Goal: Task Accomplishment & Management: Manage account settings

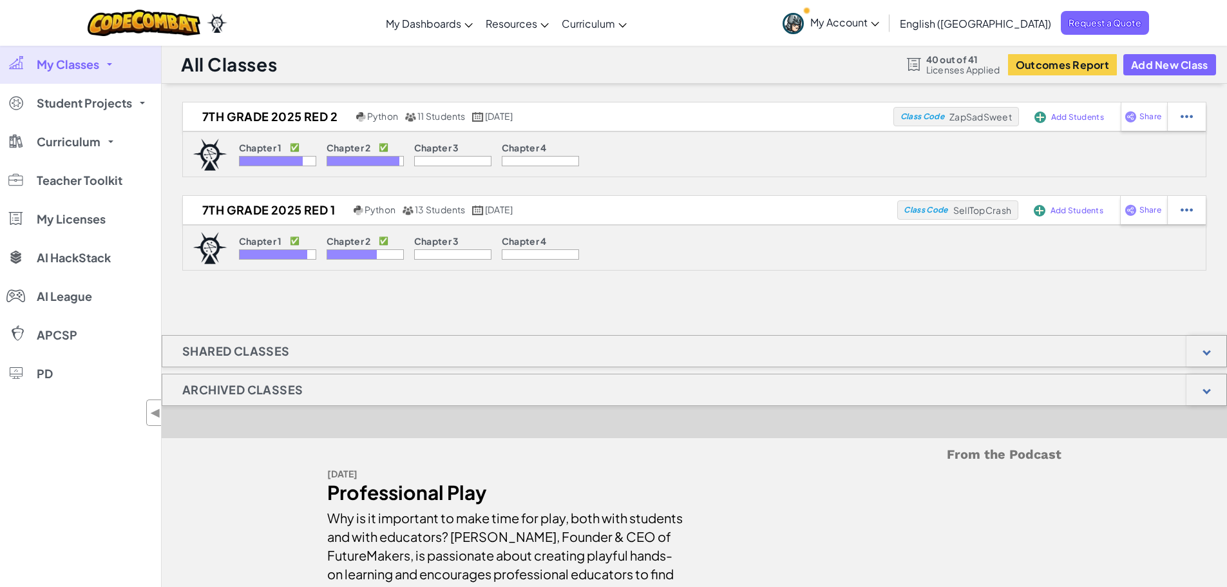
click at [93, 68] on span "My Classes" at bounding box center [68, 65] width 62 height 12
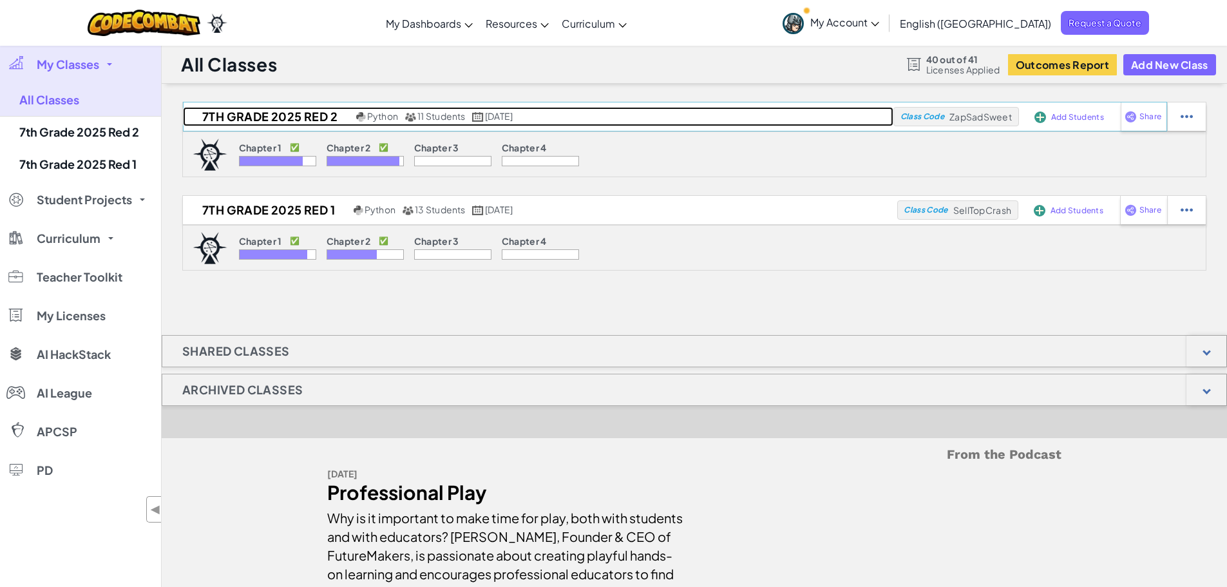
click at [244, 113] on h2 "7th Grade 2025 Red 2" at bounding box center [268, 116] width 170 height 19
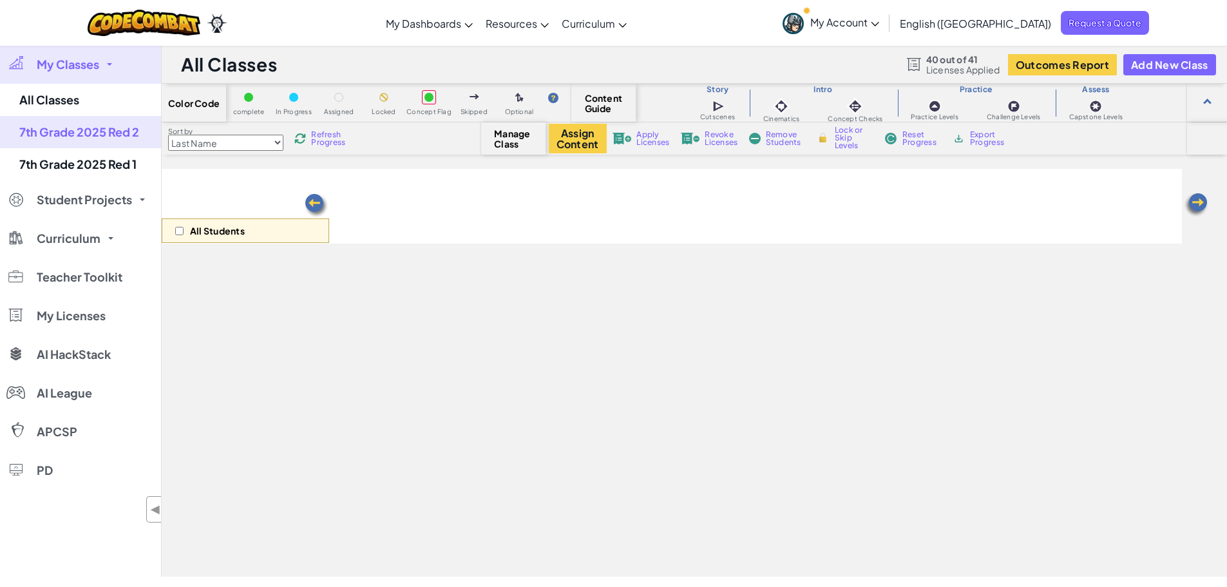
select select "5d8a57abe8919b28d5113af1"
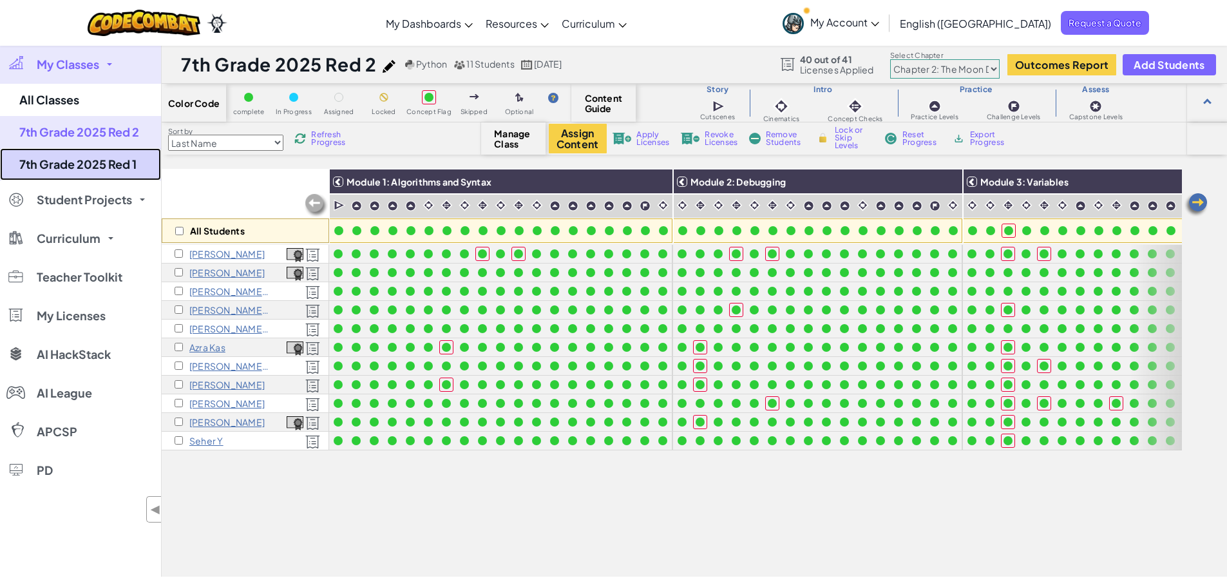
click at [103, 158] on link "7th Grade 2025 Red 1" at bounding box center [80, 164] width 161 height 32
select select "5d8a57abe8919b28d5113af1"
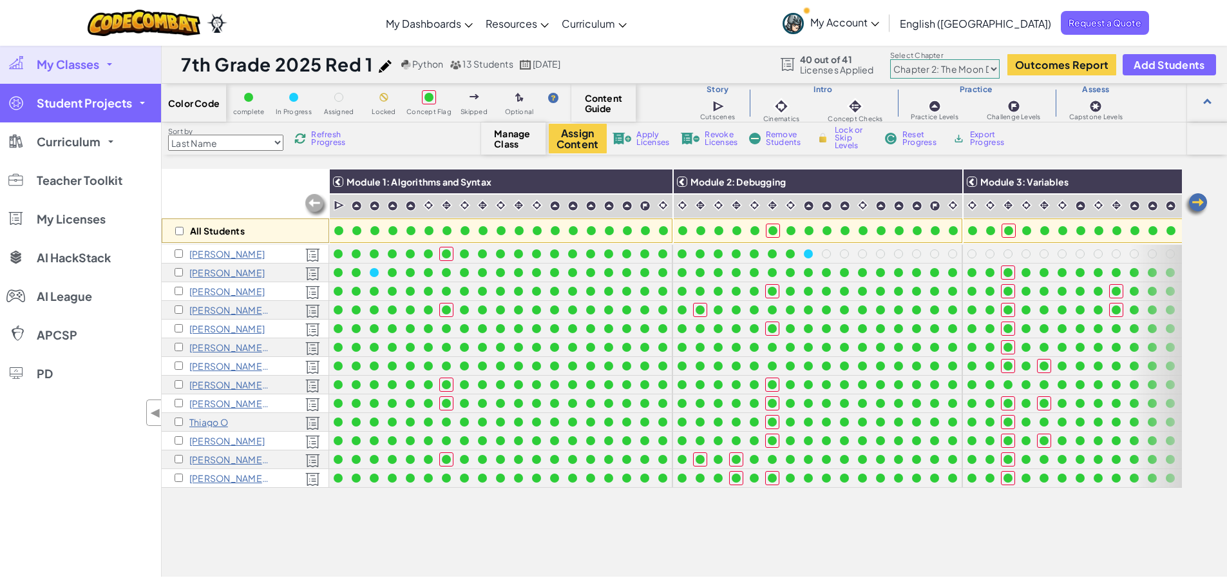
click at [93, 101] on span "Student Projects" at bounding box center [84, 103] width 95 height 12
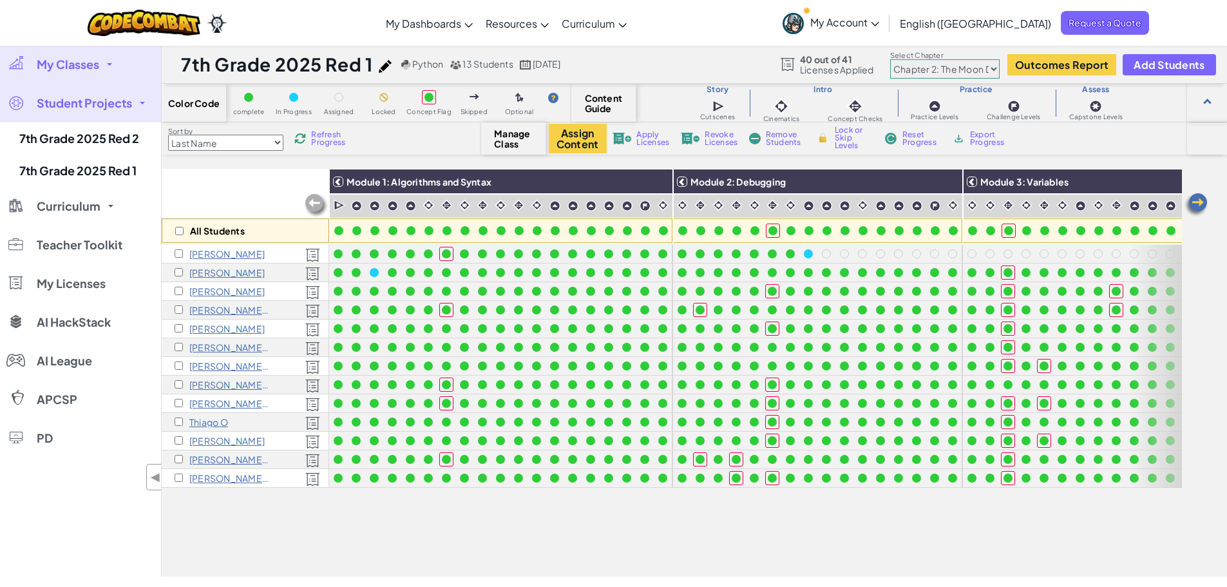
click at [86, 66] on span "My Classes" at bounding box center [68, 65] width 62 height 12
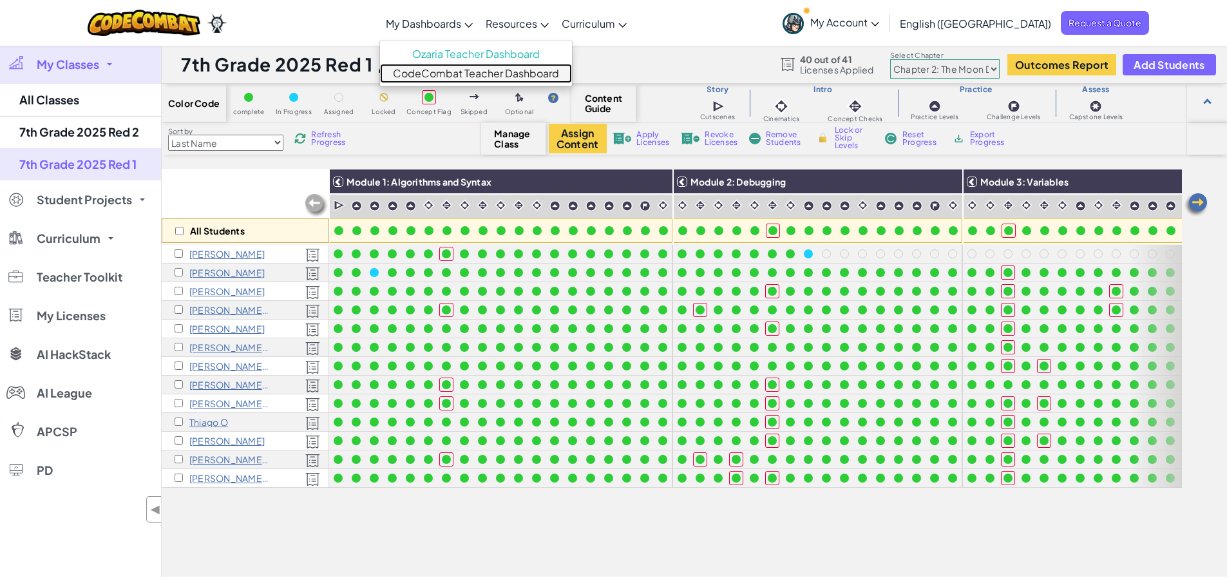
click at [467, 71] on link "CodeCombat Teacher Dashboard" at bounding box center [476, 73] width 192 height 19
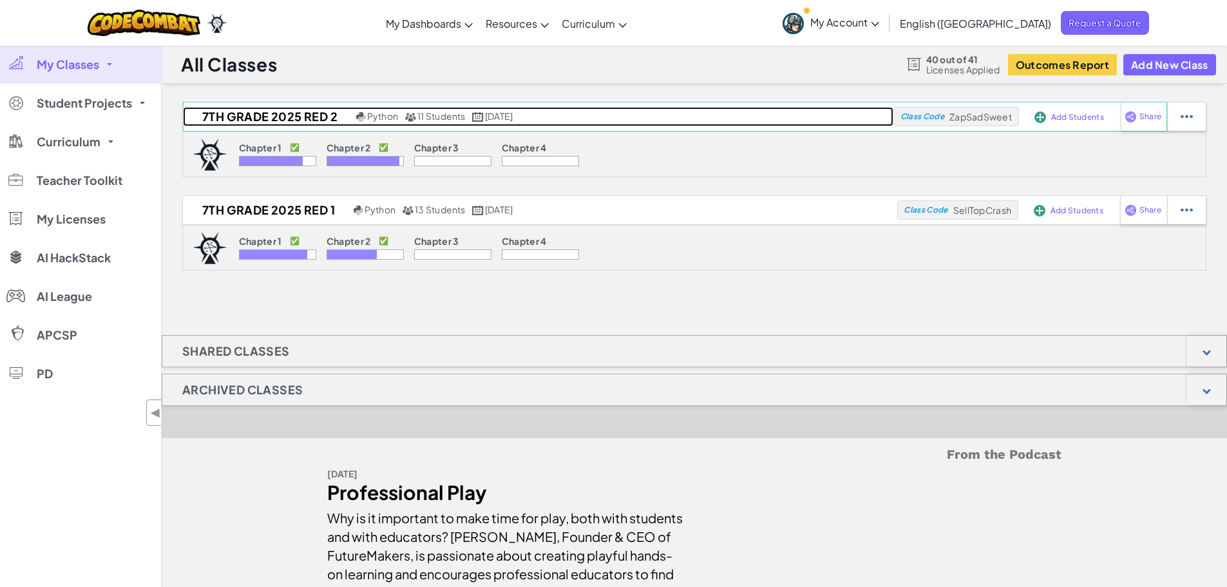
click at [279, 118] on h2 "7th Grade 2025 Red 2" at bounding box center [268, 116] width 170 height 19
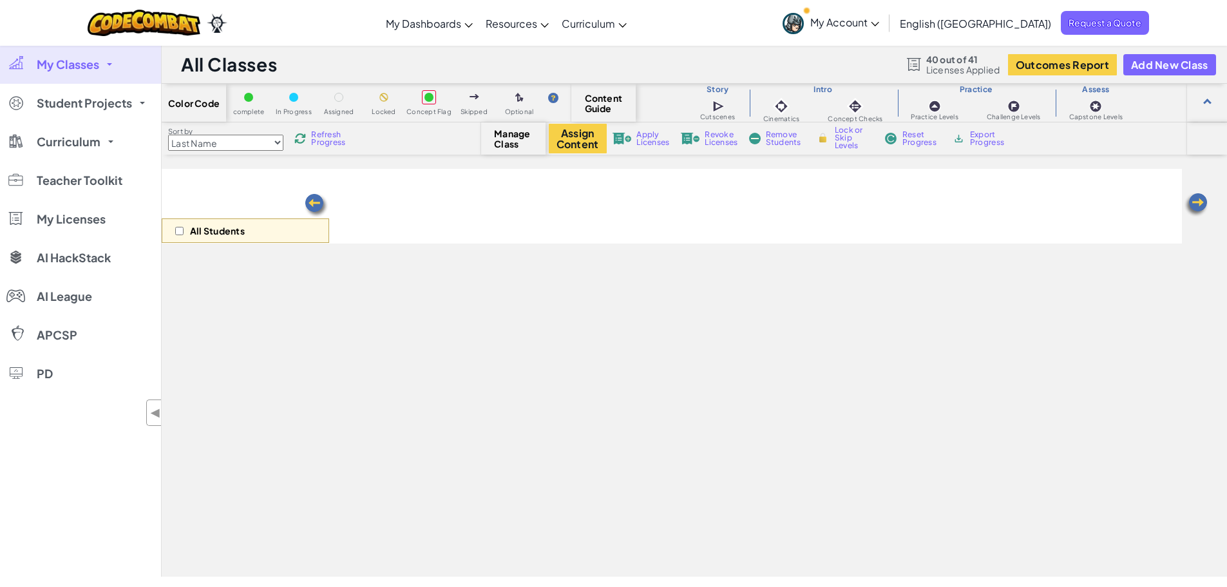
select select "5d8a57abe8919b28d5113af1"
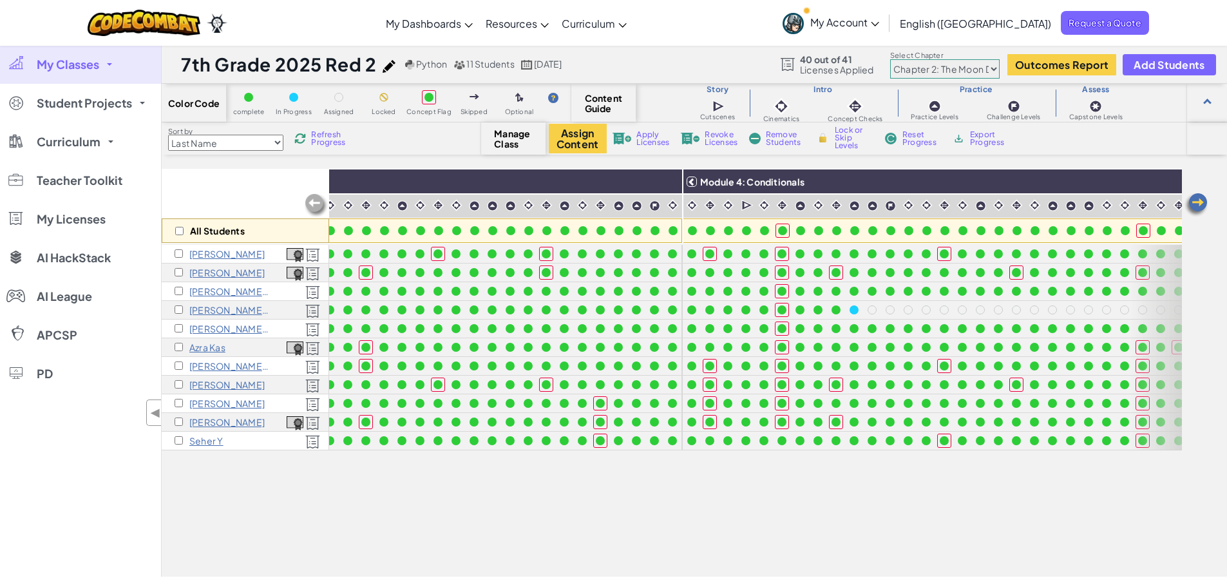
scroll to position [0, 1273]
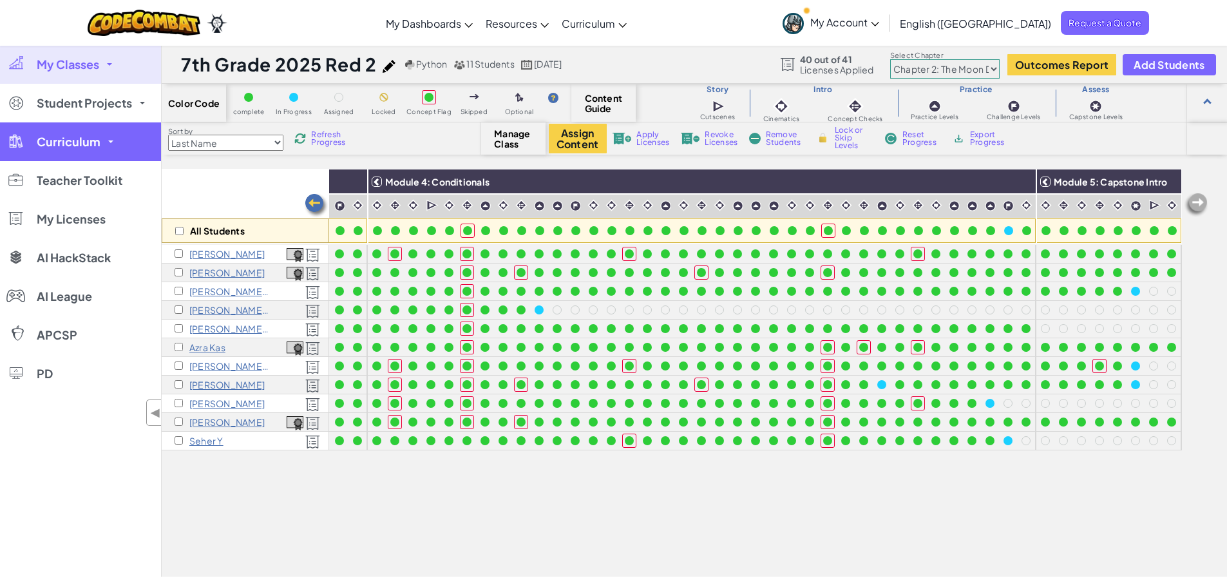
click at [100, 133] on link "Curriculum" at bounding box center [80, 141] width 161 height 39
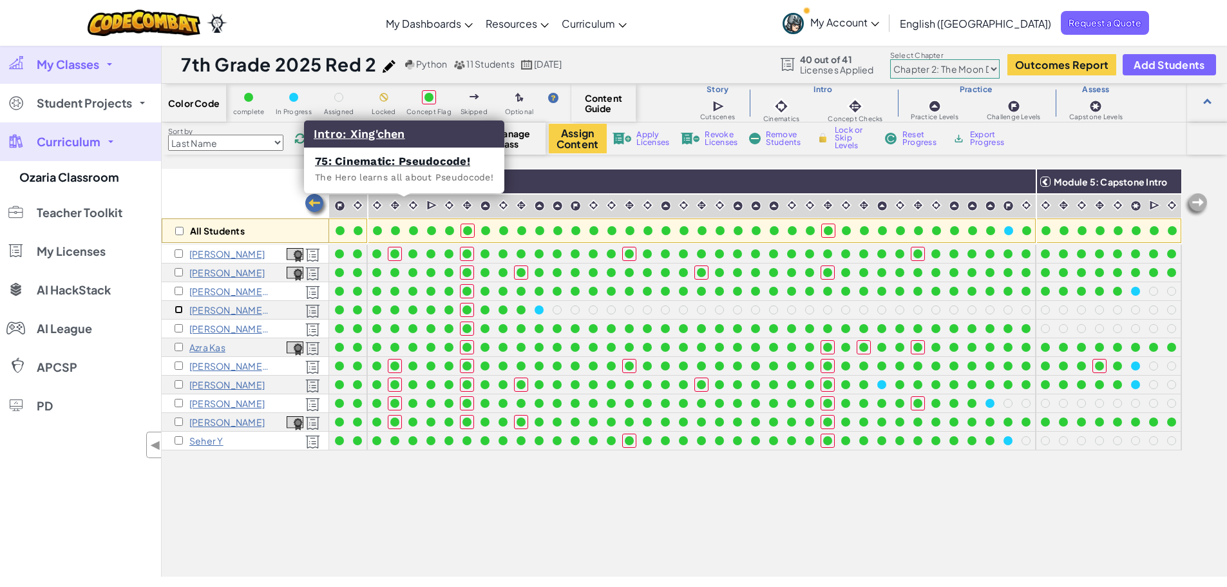
click at [177, 308] on input "checkbox" at bounding box center [179, 309] width 8 height 8
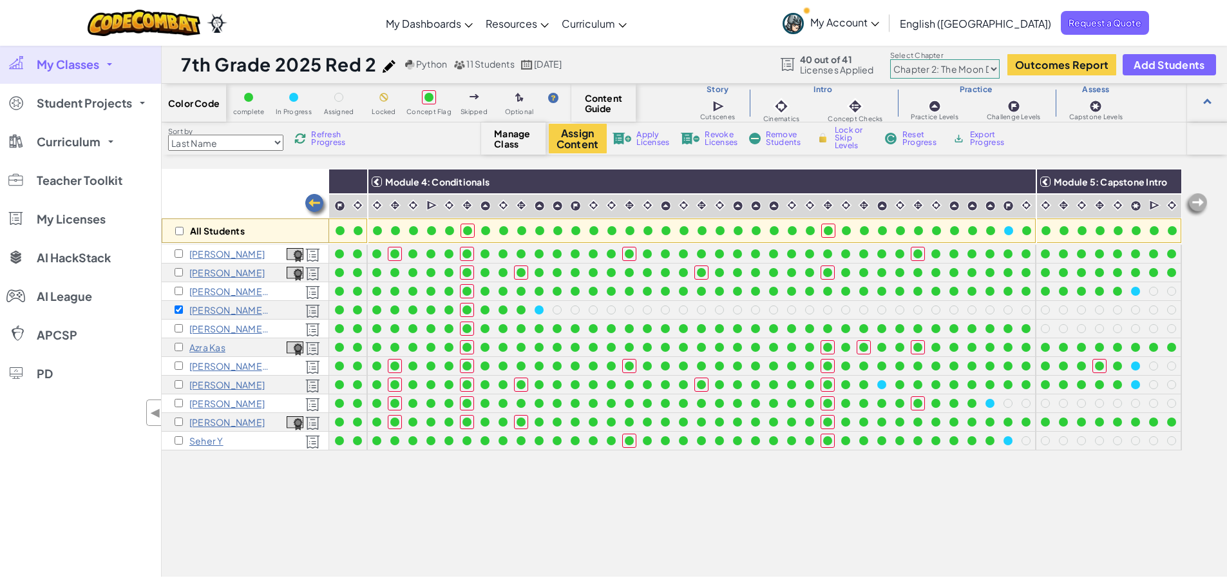
click at [715, 140] on span "Revoke Licenses" at bounding box center [721, 138] width 33 height 15
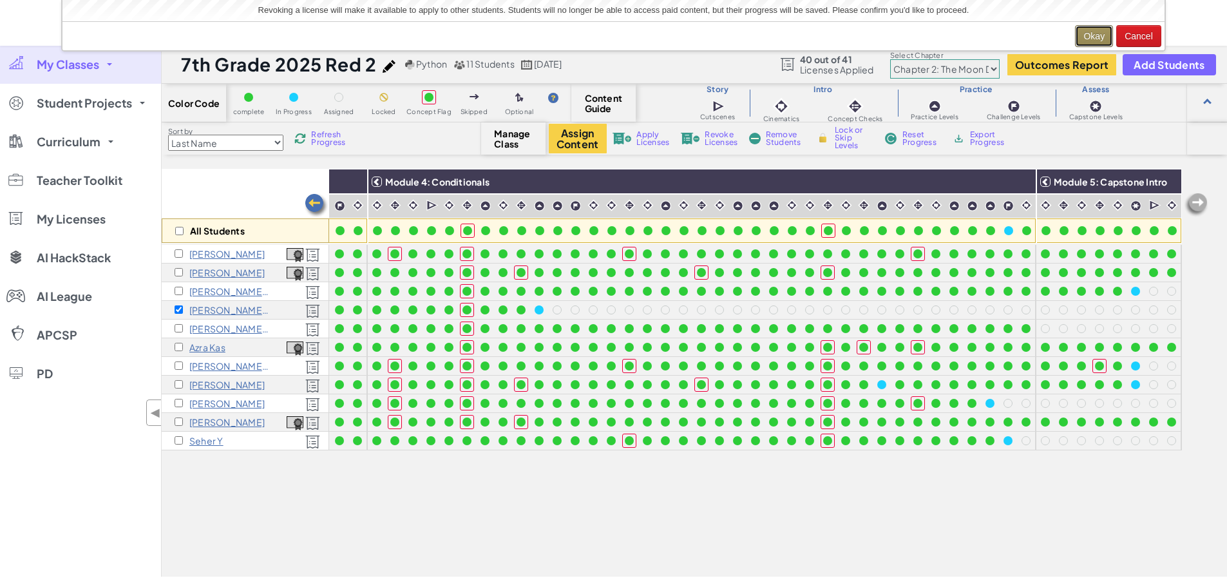
click at [1090, 33] on button "Okay" at bounding box center [1094, 36] width 38 height 22
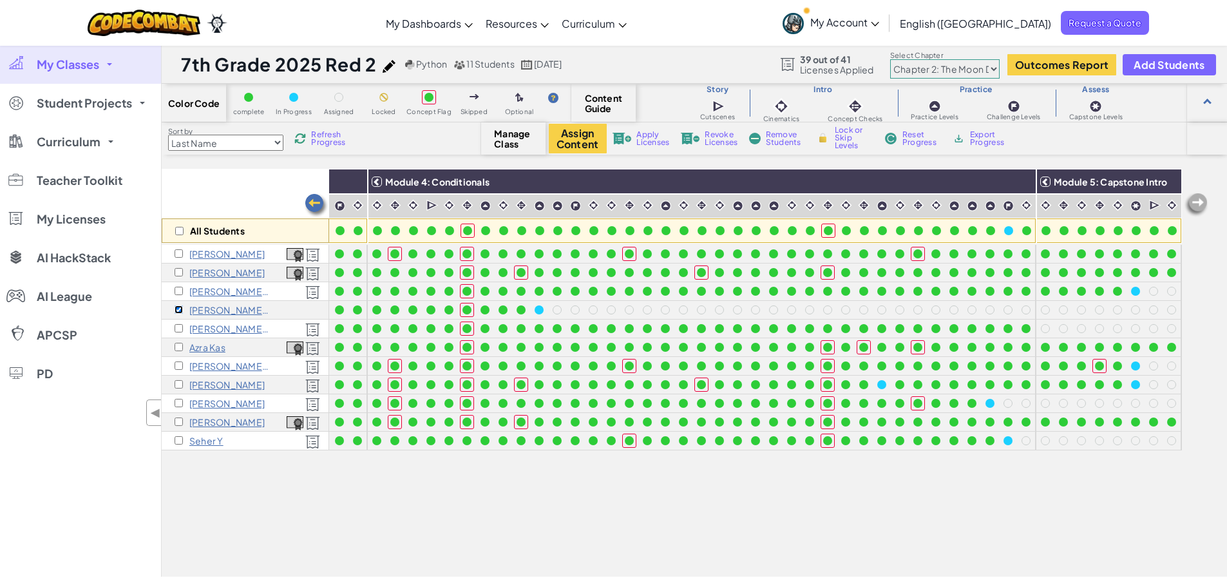
click at [179, 308] on input "checkbox" at bounding box center [179, 309] width 8 height 8
checkbox input "true"
click at [797, 137] on span "Remove Students" at bounding box center [785, 138] width 39 height 15
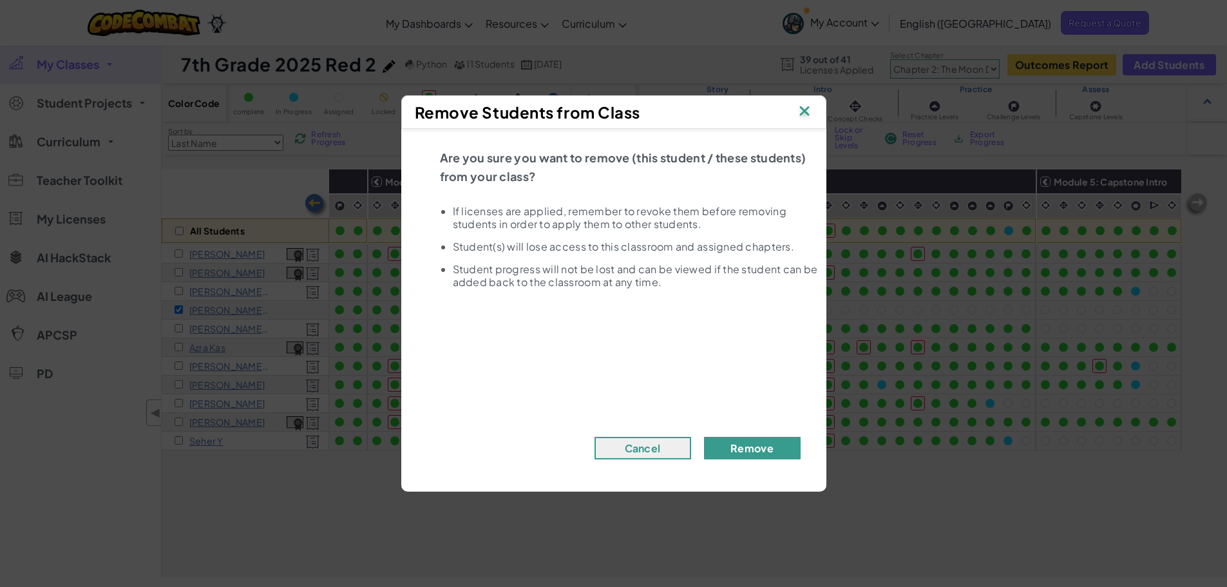
click at [730, 444] on button "Remove" at bounding box center [752, 448] width 97 height 23
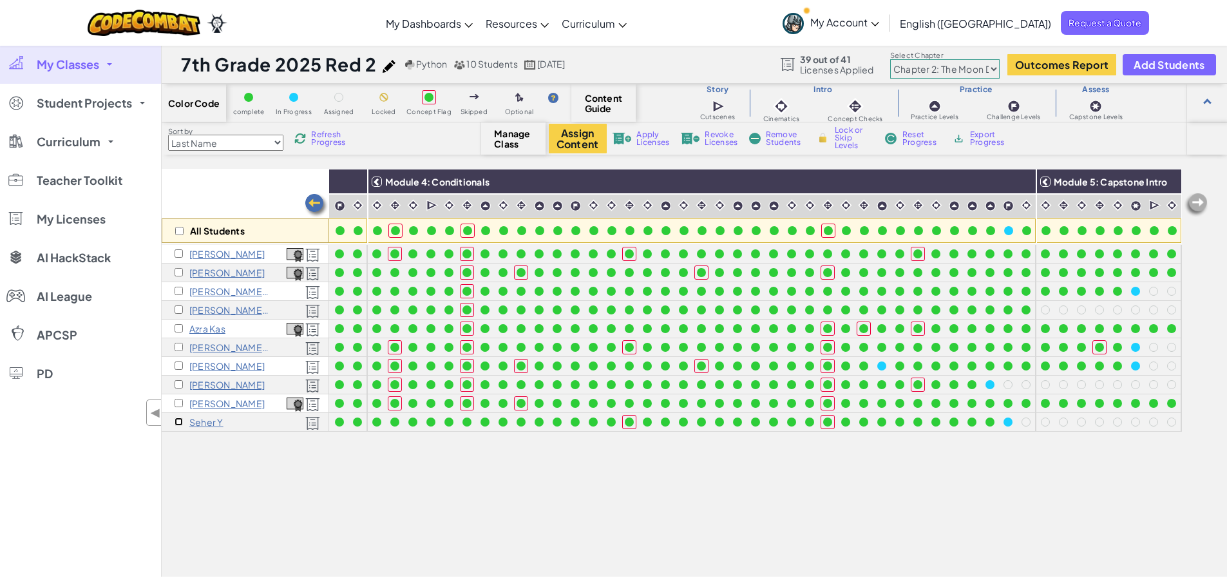
click at [179, 421] on input "checkbox" at bounding box center [179, 421] width 8 height 8
checkbox input "true"
click at [775, 137] on span "Remove Students" at bounding box center [785, 138] width 39 height 15
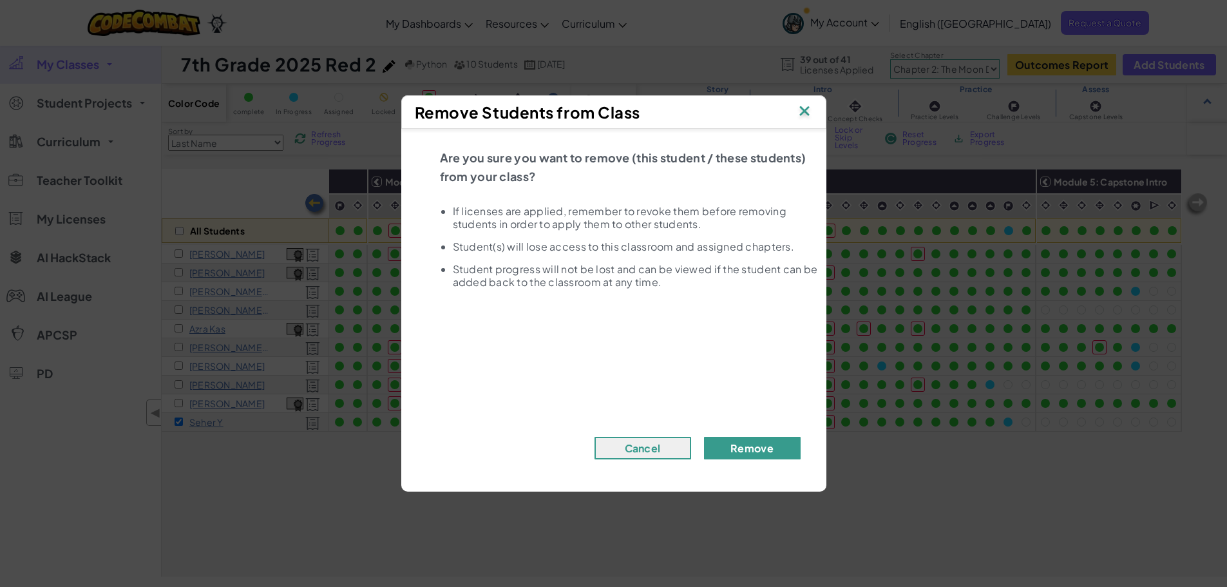
click at [755, 444] on button "Remove" at bounding box center [752, 448] width 97 height 23
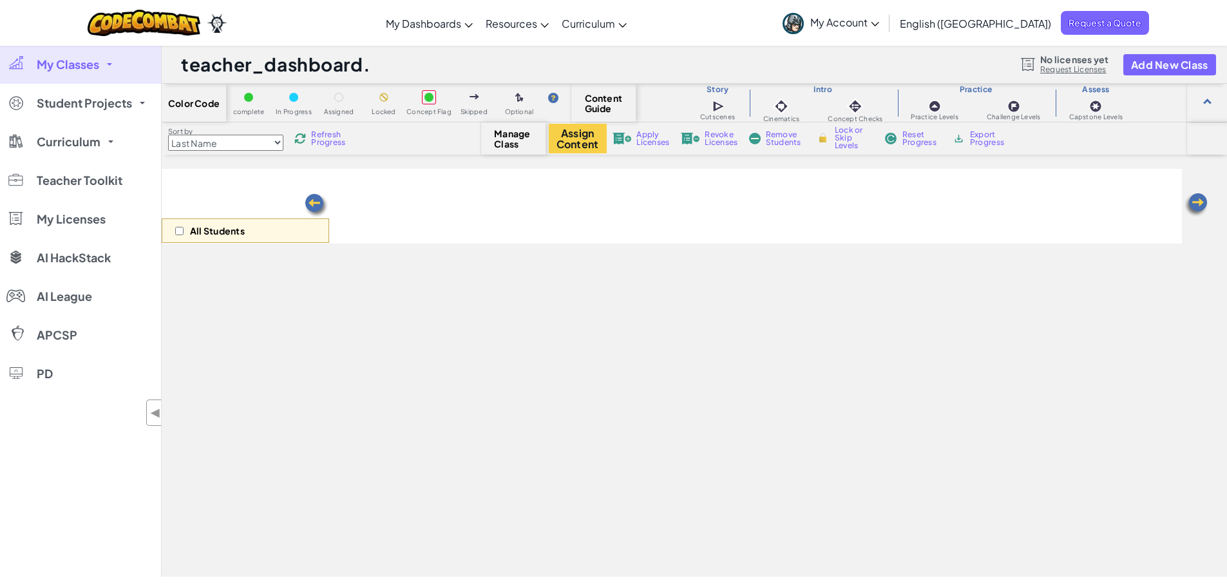
select select "5d8a57abe8919b28d5113af1"
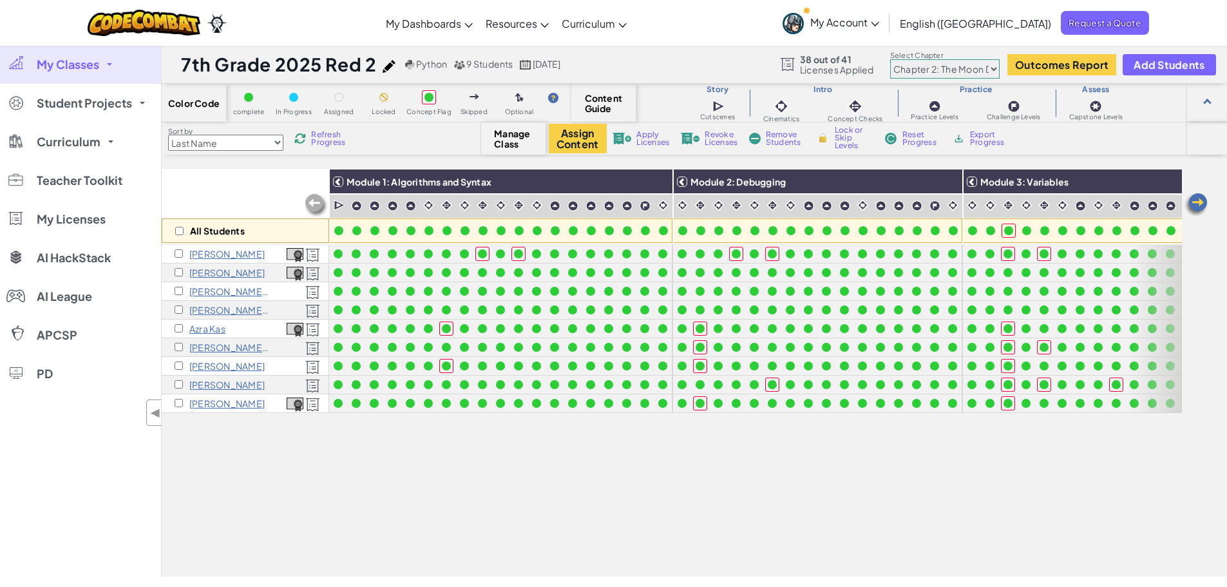
drag, startPoint x: 408, startPoint y: 560, endPoint x: 639, endPoint y: 549, distance: 232.1
click at [639, 549] on div "All Students Module 1: Algorithms and Syntax Module 2: Debugging Module 3: Vari…" at bounding box center [672, 301] width 1020 height 522
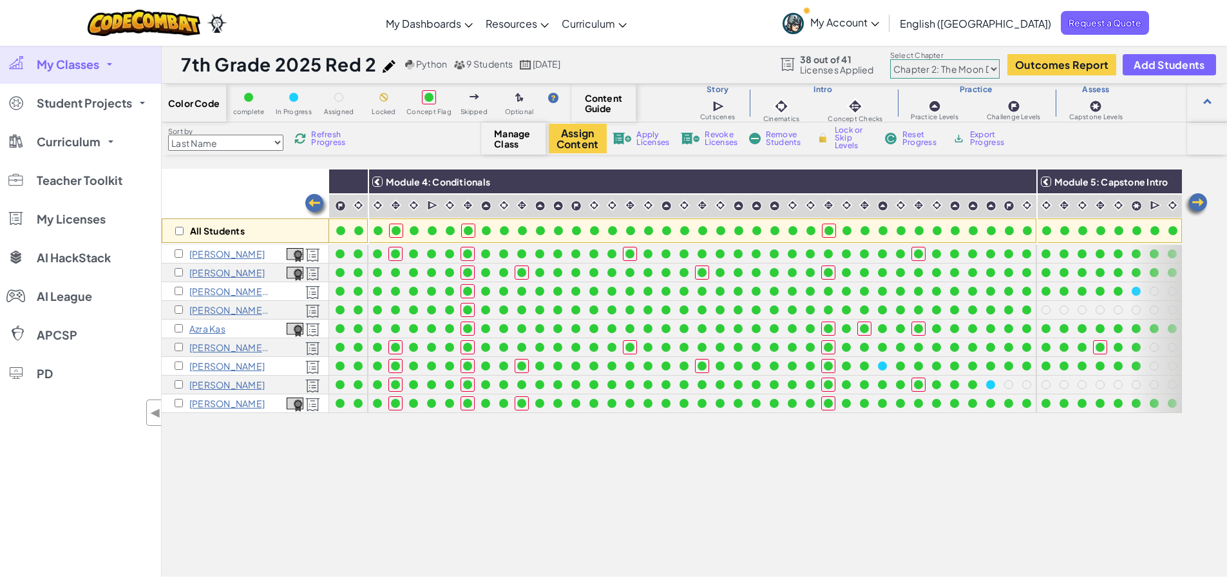
scroll to position [0, 1273]
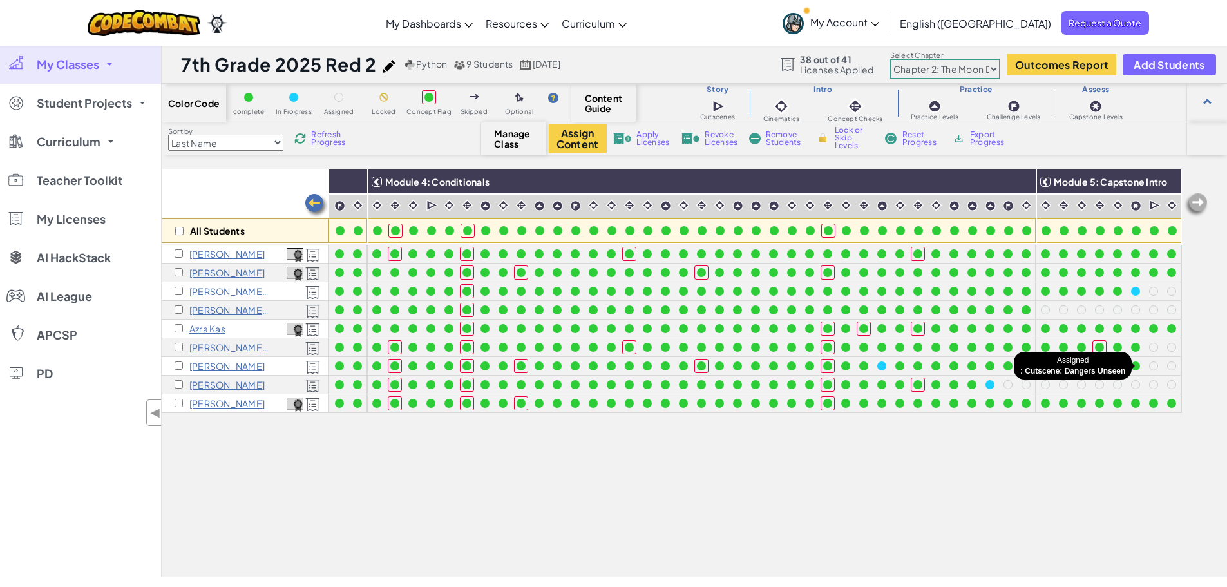
click at [319, 145] on span "Refresh Progress" at bounding box center [331, 138] width 40 height 15
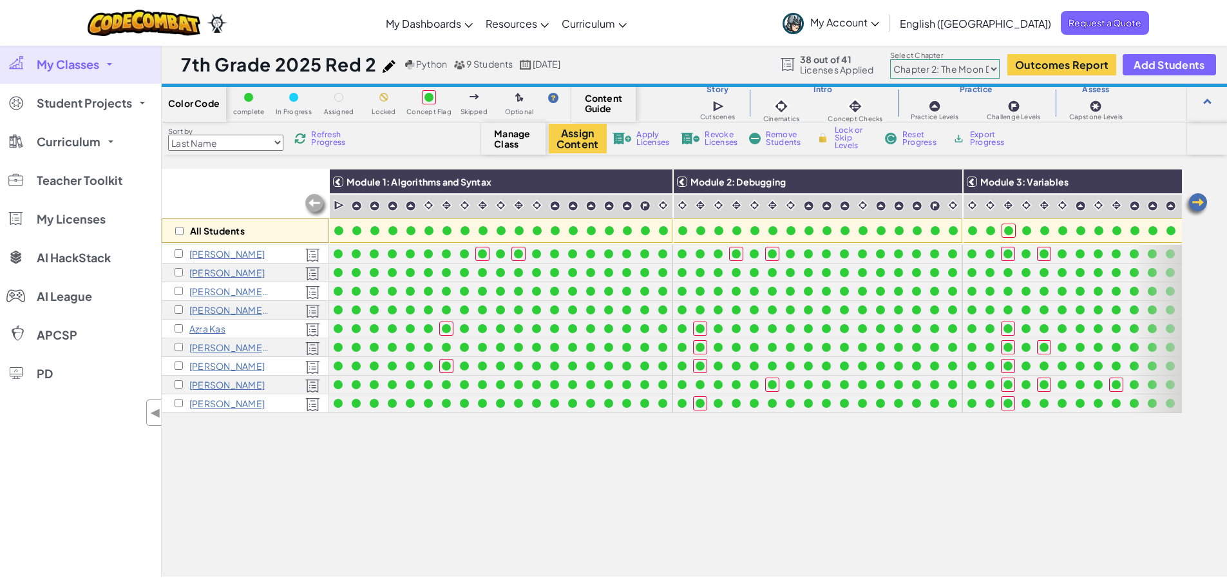
select select "5d8a57abe8919b28d5113af1"
